Goal: Task Accomplishment & Management: Manage account settings

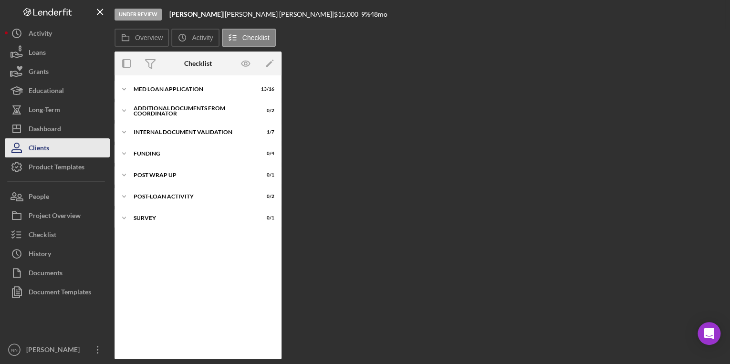
click at [38, 141] on div "Clients" at bounding box center [39, 148] width 21 height 21
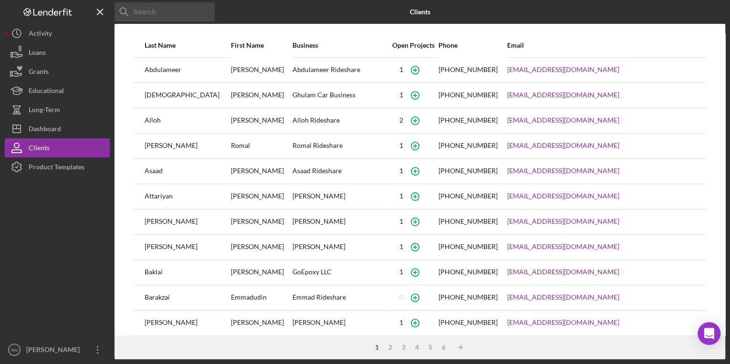
click at [146, 12] on input at bounding box center [165, 11] width 100 height 19
type input "[PERSON_NAME]"
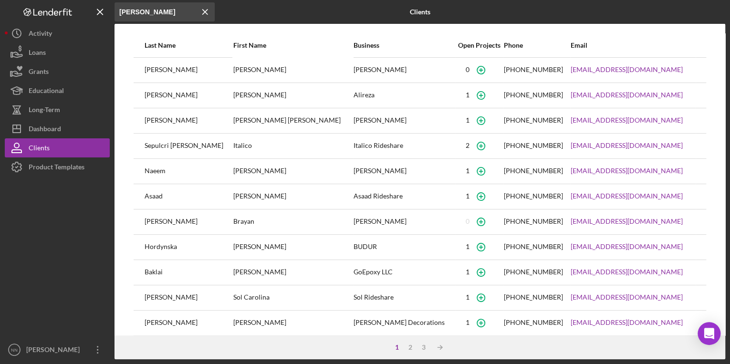
click at [184, 71] on div "[PERSON_NAME]" at bounding box center [188, 70] width 87 height 24
click at [41, 130] on div "Dashboard" at bounding box center [45, 129] width 32 height 21
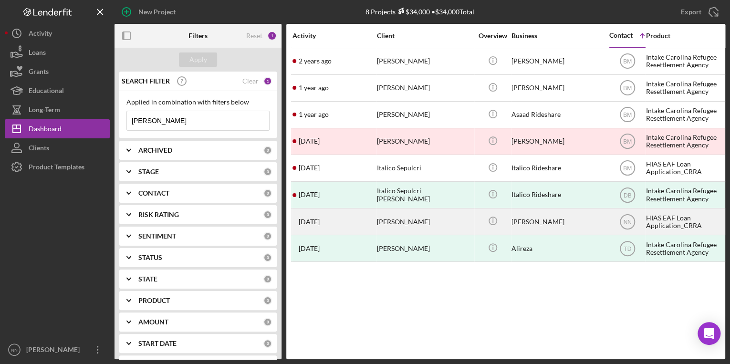
click at [412, 221] on div "[PERSON_NAME]" at bounding box center [424, 221] width 95 height 25
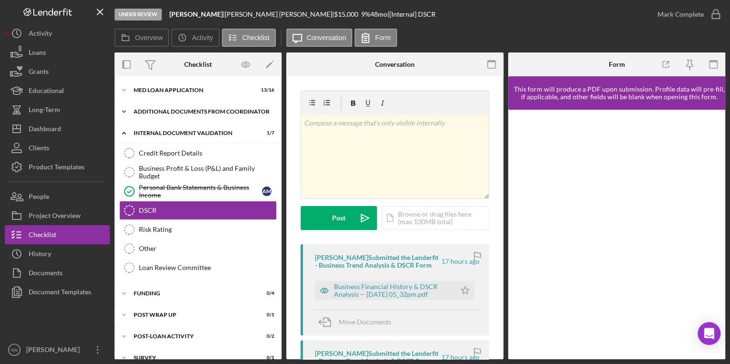
click at [143, 109] on div "Additional Documents from Coordinator" at bounding box center [202, 112] width 136 height 6
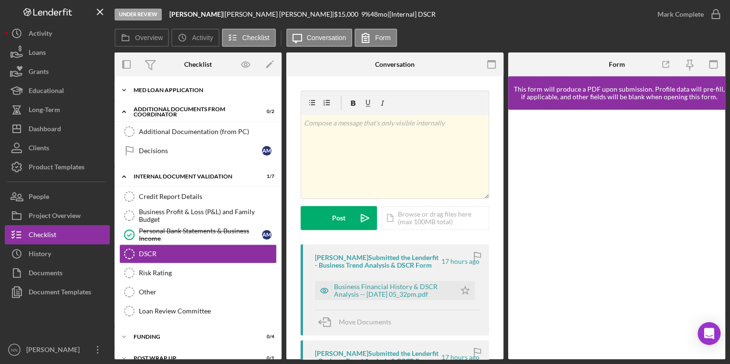
click at [146, 88] on div "MED Loan Application" at bounding box center [202, 90] width 136 height 6
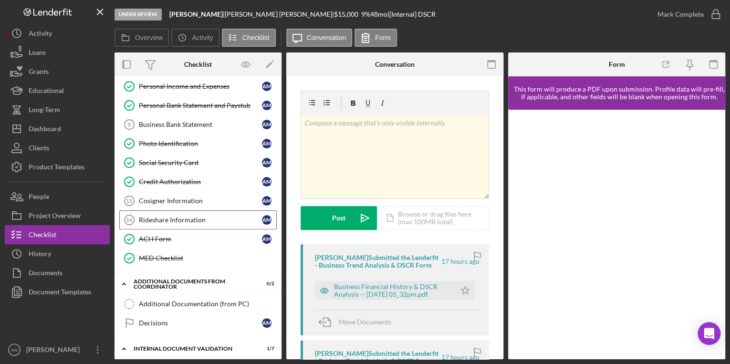
scroll to position [153, 0]
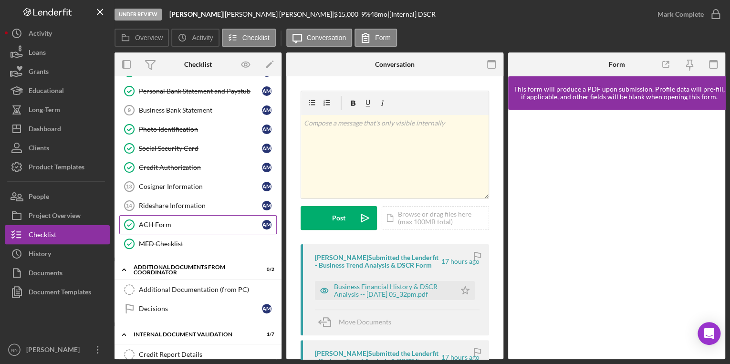
click at [182, 215] on link "ACH Form ACH Form A M" at bounding box center [198, 224] width 158 height 19
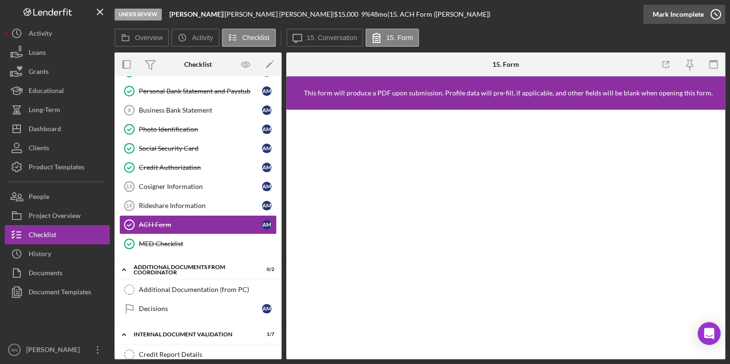
click at [699, 13] on div "Mark Incomplete" at bounding box center [678, 14] width 51 height 19
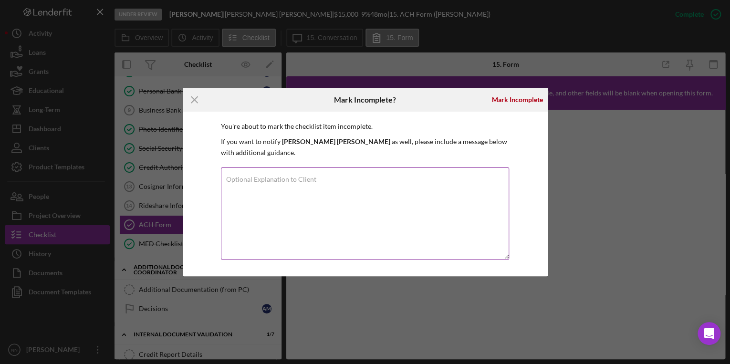
click at [360, 183] on textarea "Optional Explanation to Client" at bounding box center [365, 214] width 288 height 92
type textarea "Please update the infr"
click at [187, 101] on icon "Icon/Menu Close" at bounding box center [195, 100] width 24 height 24
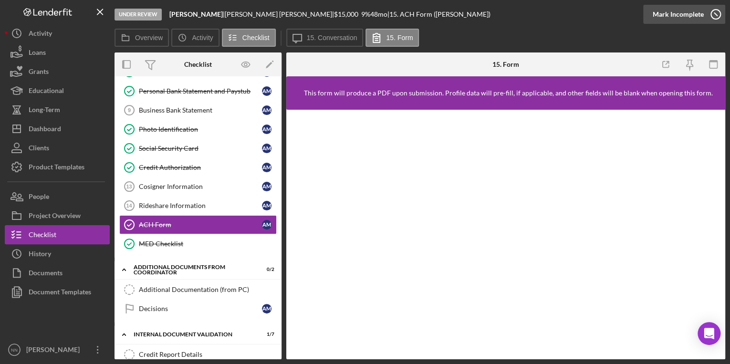
click at [706, 21] on icon "button" at bounding box center [716, 14] width 24 height 24
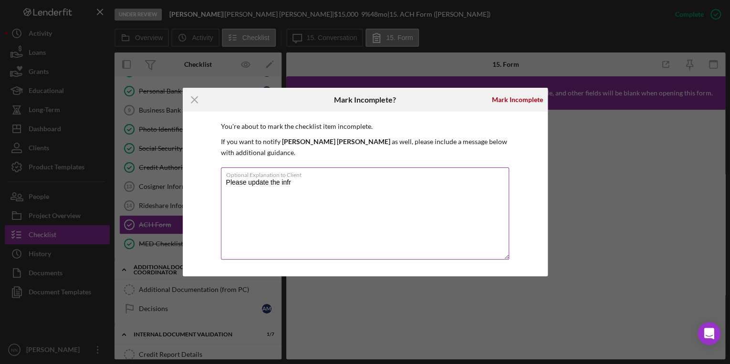
drag, startPoint x: 415, startPoint y: 189, endPoint x: 332, endPoint y: 190, distance: 83.1
click at [332, 190] on textarea "Please update the infr" at bounding box center [365, 214] width 288 height 92
click at [259, 188] on textarea "Please update the infr" at bounding box center [365, 214] width 288 height 92
click at [227, 181] on textarea "Please update the infr" at bounding box center [365, 214] width 288 height 92
drag, startPoint x: 227, startPoint y: 181, endPoint x: 379, endPoint y: 183, distance: 151.8
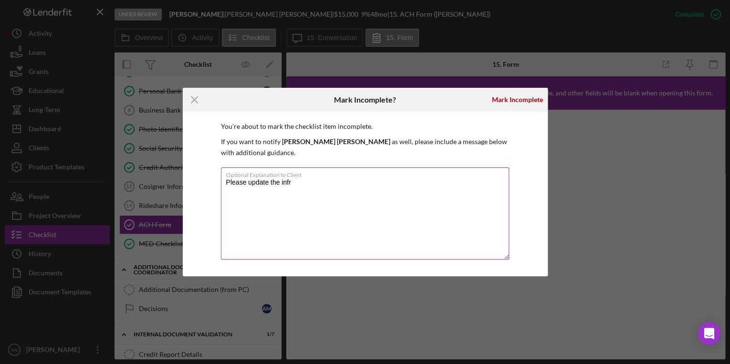
click at [379, 183] on textarea "Please update the infr" at bounding box center [365, 214] width 288 height 92
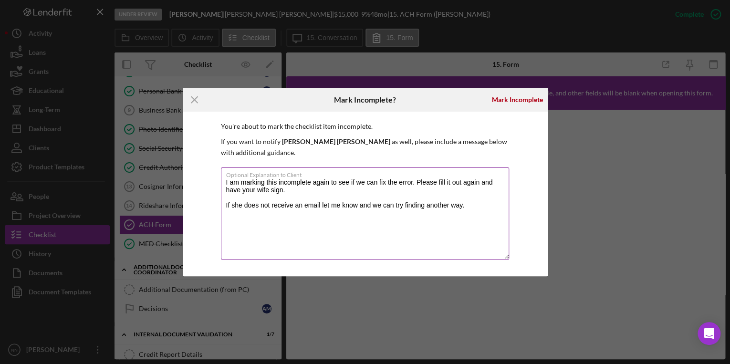
click at [398, 181] on textarea "I am marking this incomplete again to see if we can fix the error. Please fill …" at bounding box center [365, 214] width 288 height 92
drag, startPoint x: 454, startPoint y: 189, endPoint x: 240, endPoint y: 187, distance: 214.8
click at [240, 187] on textarea "I am marking this incomplete again to see if we can fix the email error. Please…" at bounding box center [365, 214] width 288 height 92
drag, startPoint x: 240, startPoint y: 189, endPoint x: 348, endPoint y: 194, distance: 107.5
click at [348, 194] on textarea "I am marking this incomplete again to see if we can fix the email error. Please…" at bounding box center [365, 214] width 288 height 92
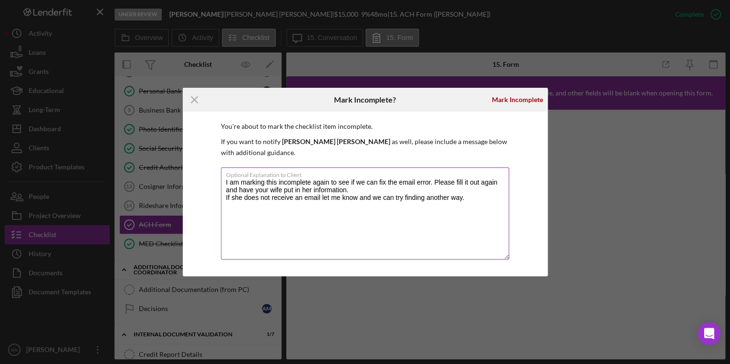
drag, startPoint x: 257, startPoint y: 189, endPoint x: 239, endPoint y: 189, distance: 18.6
click at [239, 189] on textarea "I am marking this incomplete again to see if we can fix the email error. Please…" at bounding box center [365, 214] width 288 height 92
click at [279, 191] on textarea "I am marking this incomplete again to see if we can fix the email error. Please…" at bounding box center [365, 214] width 288 height 92
click at [438, 190] on textarea "I am marking this incomplete again to see if we can fix the email error. Please…" at bounding box center [365, 214] width 288 height 92
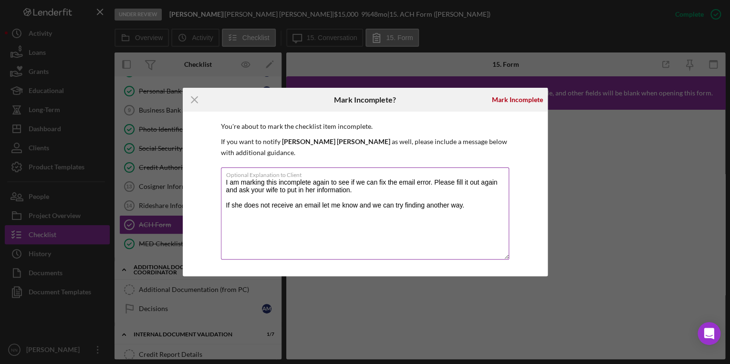
click at [496, 204] on textarea "I am marking this incomplete again to see if we can fix the email error. Please…" at bounding box center [365, 214] width 288 height 92
drag, startPoint x: 435, startPoint y: 180, endPoint x: 225, endPoint y: 187, distance: 210.1
click at [220, 187] on div "You're about to mark the checklist item incomplete. If you want to notify [PERS…" at bounding box center [365, 194] width 365 height 165
click at [261, 232] on textarea "I am marking this incomplete again to see if we can fix the email error. Please…" at bounding box center [365, 214] width 288 height 92
click at [343, 220] on textarea "I am marking this incomplete again to see if we can fix the email error. Please…" at bounding box center [365, 214] width 288 height 92
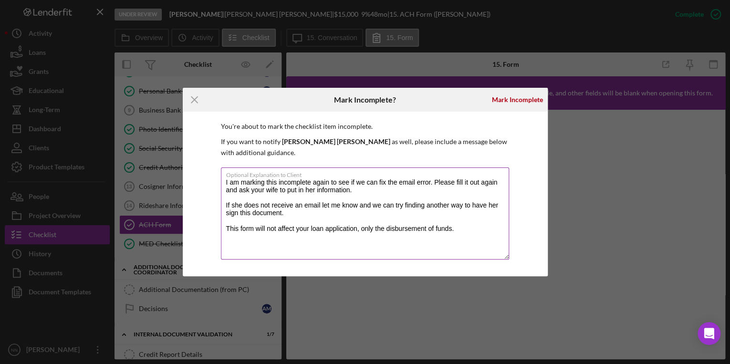
click at [397, 237] on textarea "I am marking this incomplete again to see if we can fix the email error. Please…" at bounding box center [365, 214] width 288 height 92
drag, startPoint x: 355, startPoint y: 228, endPoint x: 356, endPoint y: 239, distance: 11.0
click at [355, 228] on textarea "I am marking this incomplete again to see if we can fix the email error. Please…" at bounding box center [365, 214] width 288 height 92
click at [355, 230] on textarea "I am marking this incomplete again to see if we can fix the email error. Please…" at bounding box center [365, 214] width 288 height 92
click at [358, 229] on textarea "I am marking this incomplete again to see if we can fix the email error. Please…" at bounding box center [365, 214] width 288 height 92
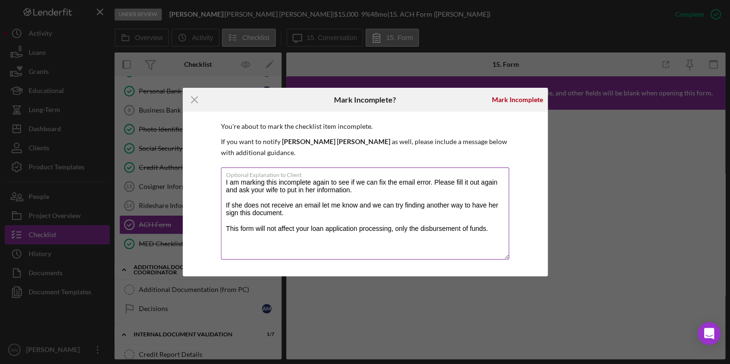
click at [432, 182] on textarea "I am marking this incomplete again to see if we can fix the email error. Please…" at bounding box center [365, 214] width 288 height 92
click at [421, 181] on textarea "I am marking this incomplete again to see if we can fix the email error. Please…" at bounding box center [365, 214] width 288 height 92
click at [411, 181] on textarea "I am marking this incomplete again to see if we can fix the email error. Please…" at bounding box center [365, 214] width 288 height 92
drag, startPoint x: 401, startPoint y: 183, endPoint x: 416, endPoint y: 183, distance: 15.8
click at [416, 183] on textarea "I am marking this incomplete again to see if we can fix the email error. Please…" at bounding box center [365, 214] width 288 height 92
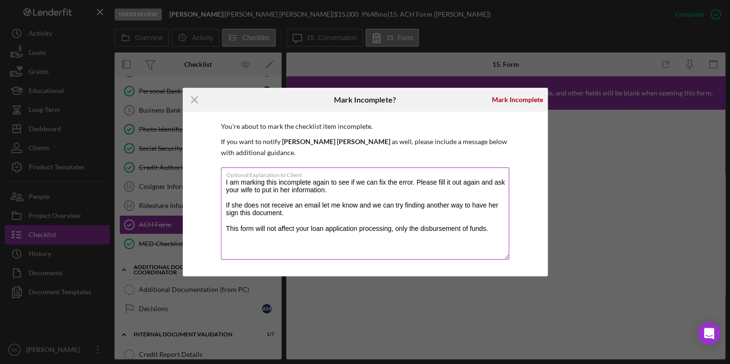
drag, startPoint x: 496, startPoint y: 233, endPoint x: 225, endPoint y: 229, distance: 270.7
click at [225, 229] on textarea "I am marking this incomplete again to see if we can fix the error. Please fill …" at bounding box center [365, 214] width 288 height 92
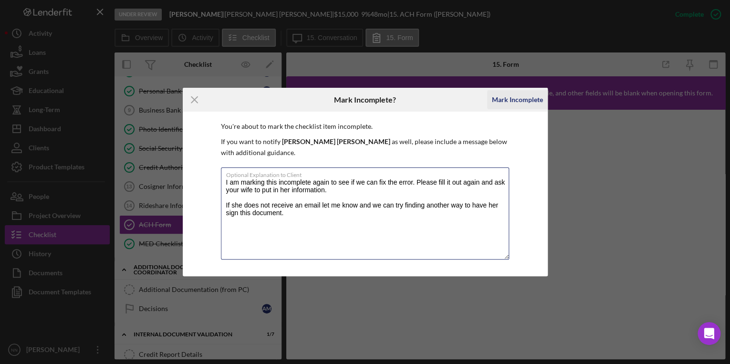
type textarea "I am marking this incomplete again to see if we can fix the error. Please fill …"
click at [502, 108] on div "Mark Incomplete" at bounding box center [517, 99] width 51 height 19
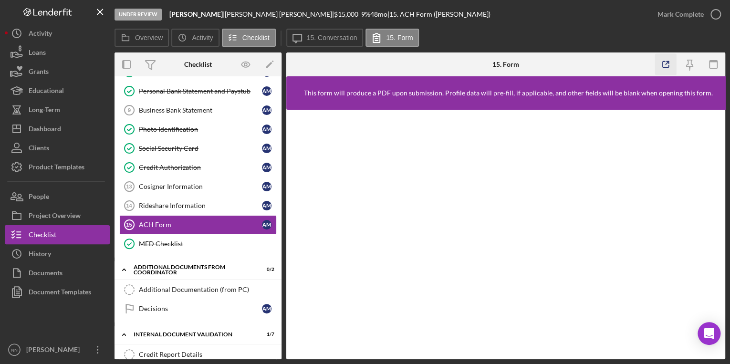
click at [670, 60] on icon "button" at bounding box center [665, 64] width 21 height 21
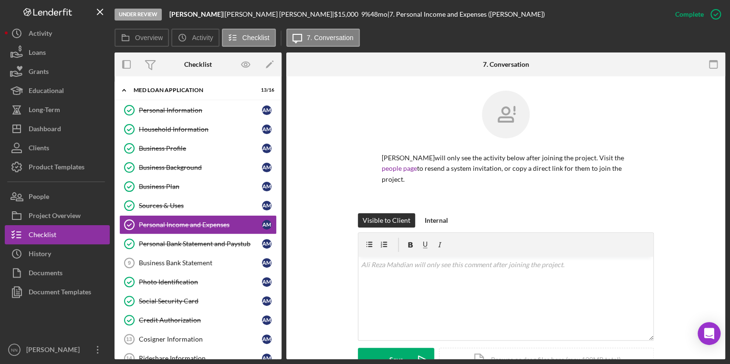
scroll to position [6, 0]
